Goal: Task Accomplishment & Management: Complete application form

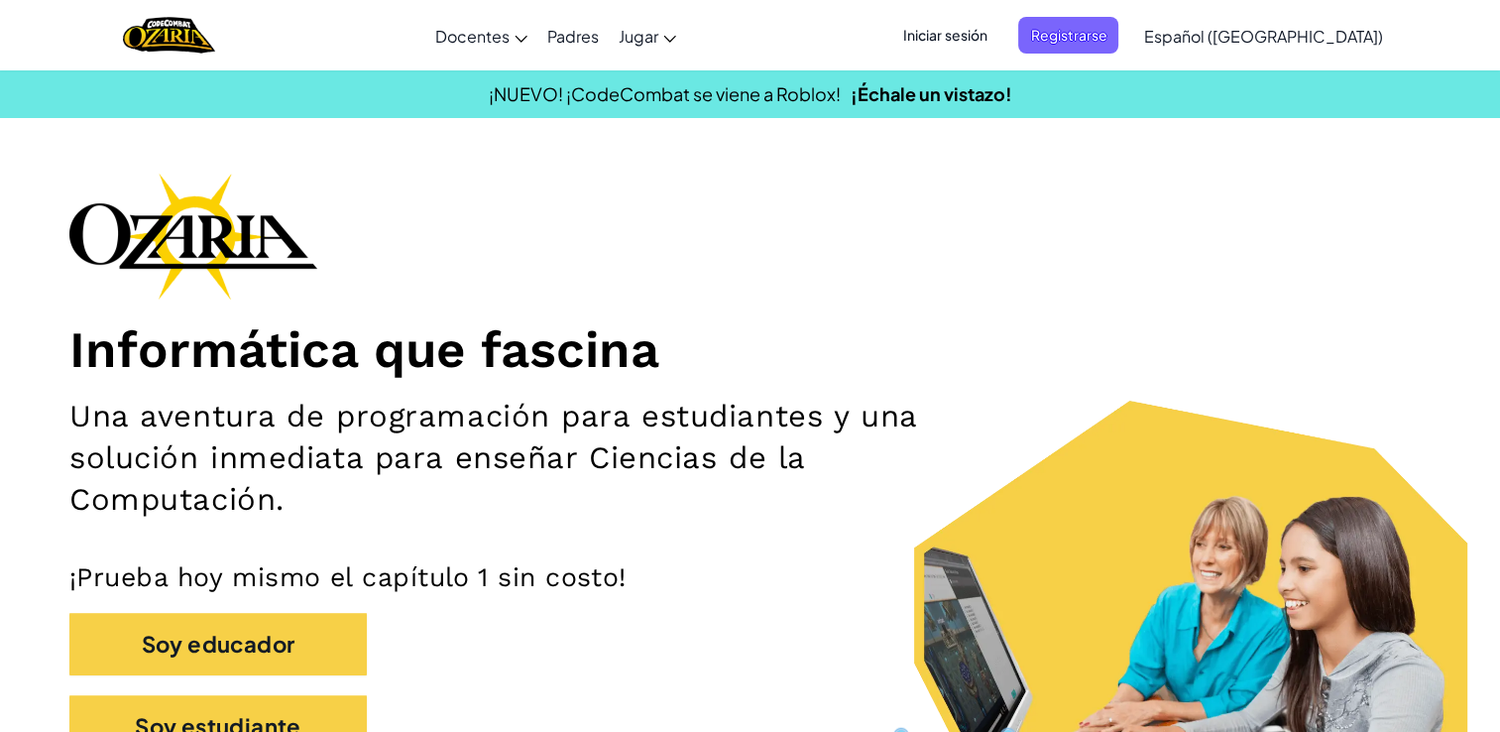
drag, startPoint x: 854, startPoint y: 199, endPoint x: 1194, endPoint y: 127, distance: 347.6
click at [854, 199] on div "Informática que fascina Una aventura de programación para estudiantes y una sol…" at bounding box center [749, 475] width 1361 height 606
click at [972, 27] on span "Iniciar sesión" at bounding box center [944, 35] width 107 height 37
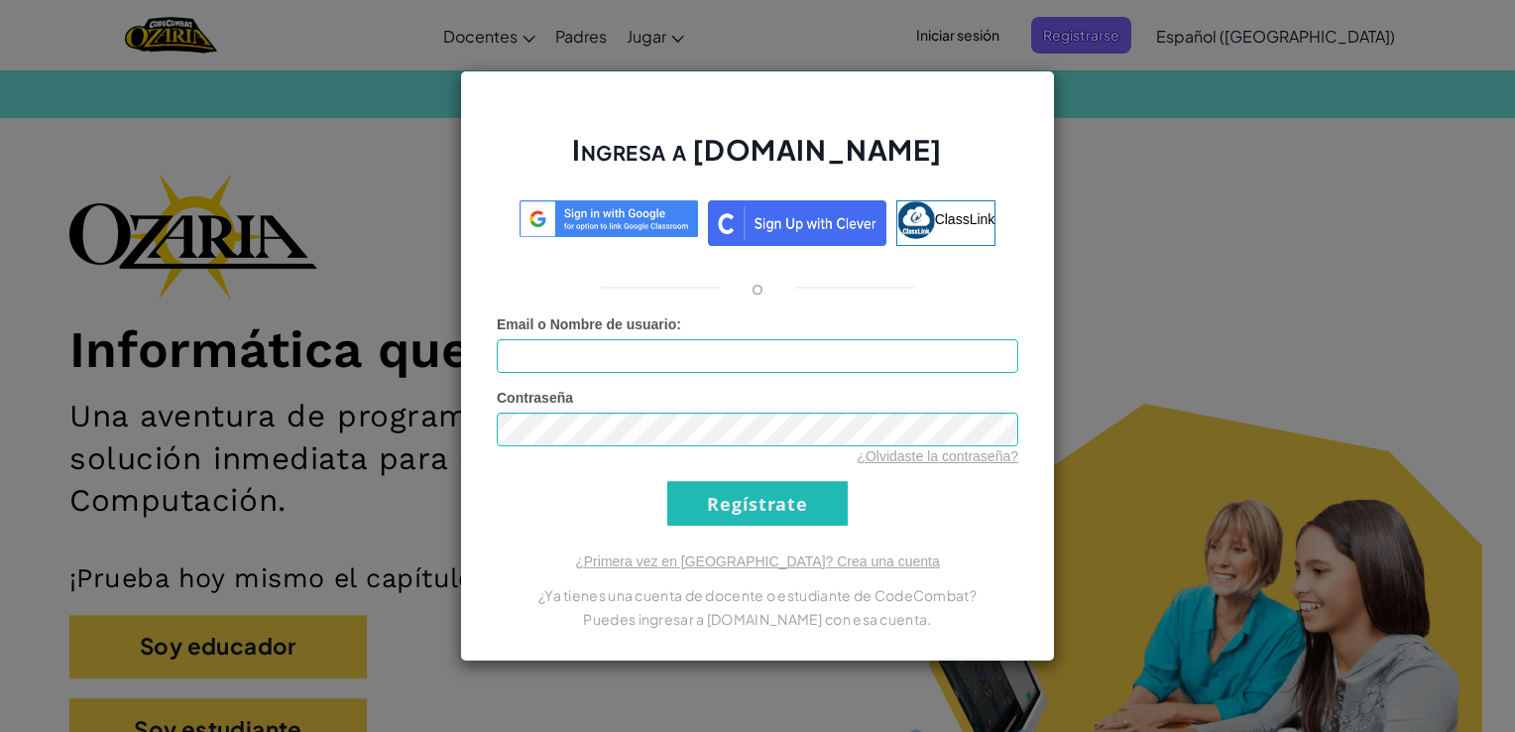
click at [766, 379] on form "Email o Nombre de usuario : Contraseña ¿Olvidaste la contraseña? Regístrate" at bounding box center [757, 419] width 521 height 211
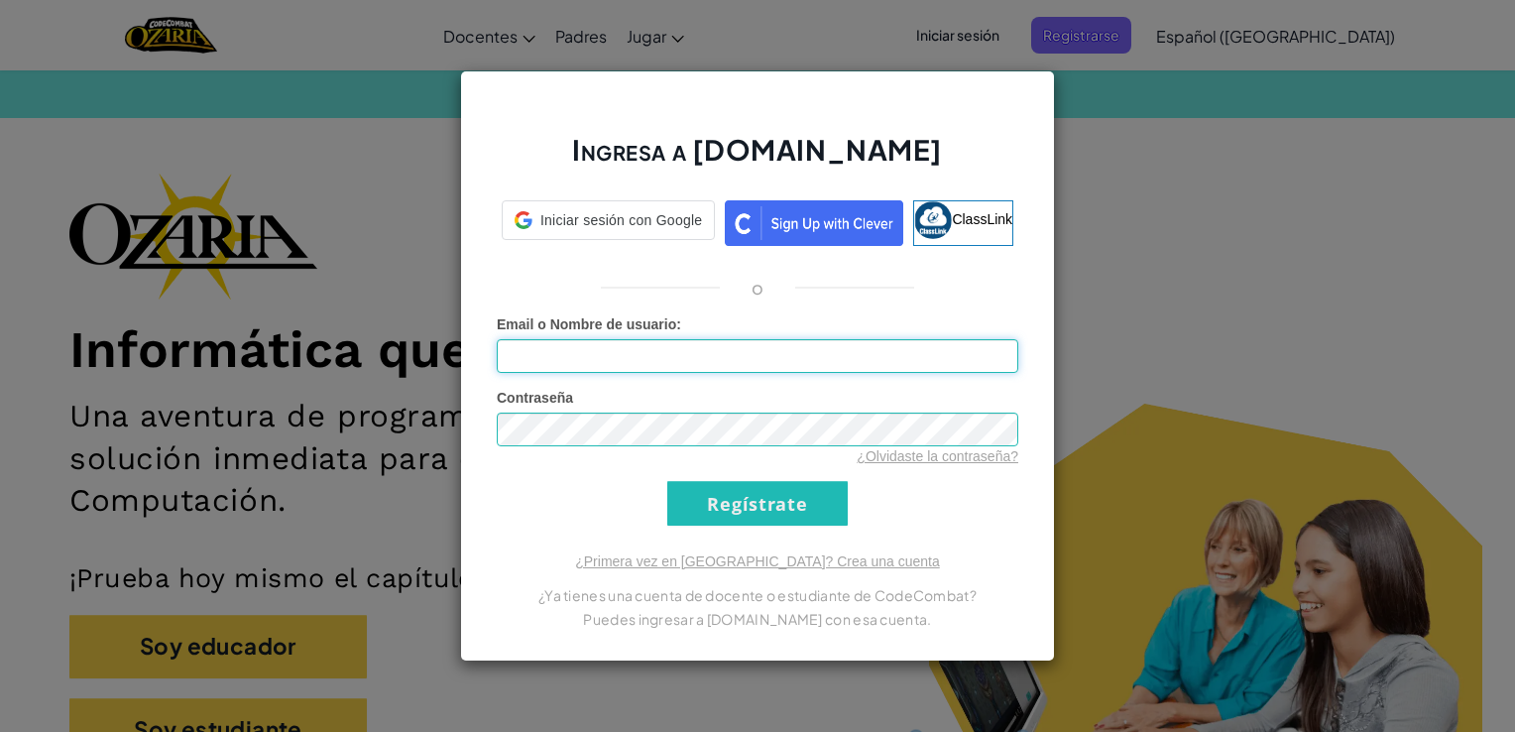
click at [718, 353] on input "Email o Nombre de usuario :" at bounding box center [757, 356] width 521 height 34
click at [660, 345] on input "Email o Nombre de usuario :" at bounding box center [757, 356] width 521 height 34
type input "[EMAIL_ADDRESS][DOMAIN_NAME]"
click at [667, 481] on input "Regístrate" at bounding box center [757, 503] width 180 height 45
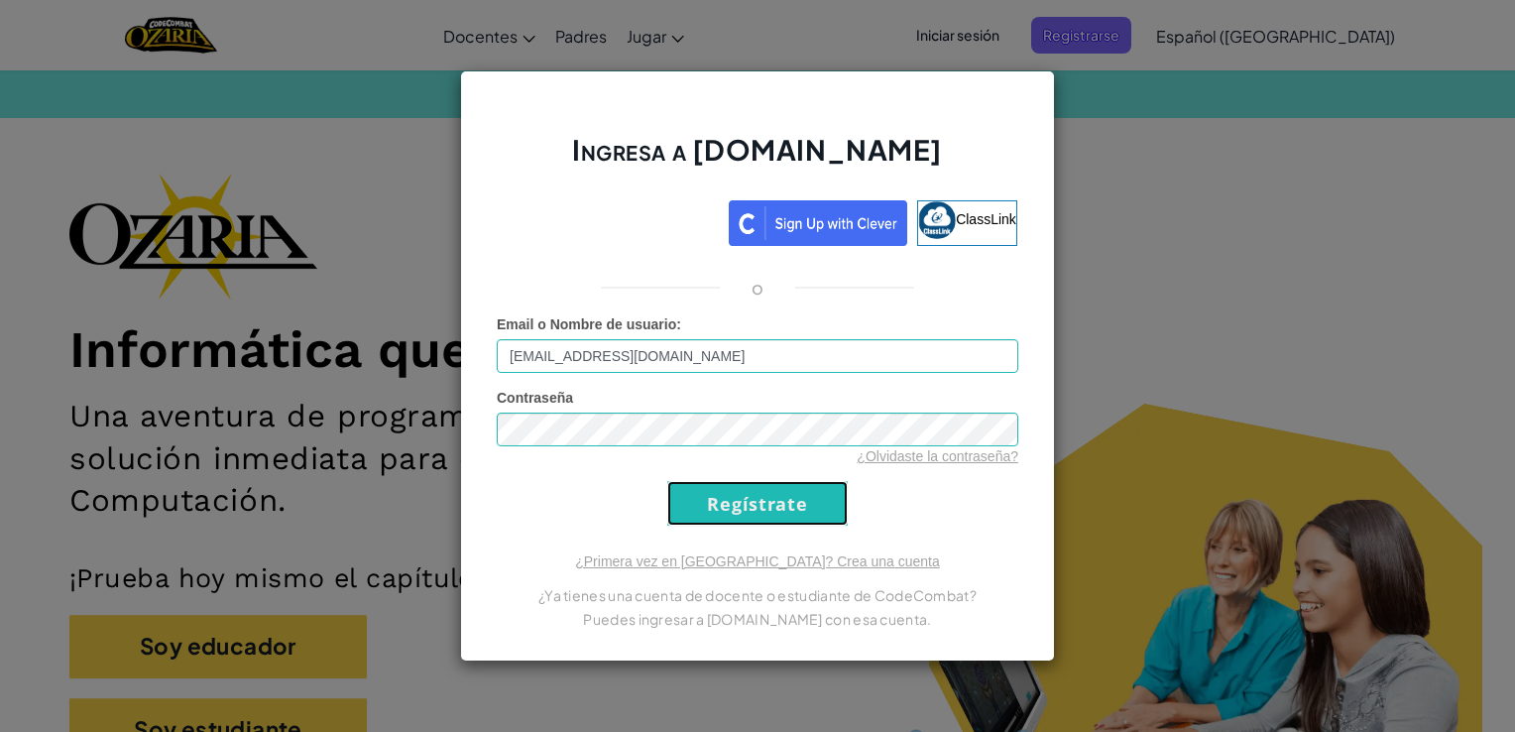
click at [694, 509] on input "Regístrate" at bounding box center [757, 503] width 180 height 45
